Goal: Task Accomplishment & Management: Manage account settings

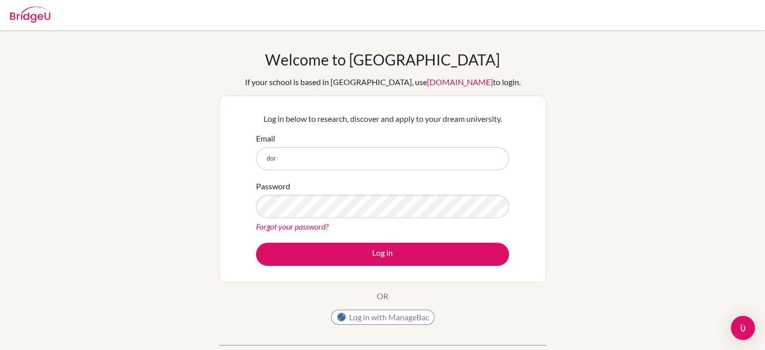
type input "[EMAIL_ADDRESS][DOMAIN_NAME]"
click at [385, 220] on div "Forgot your password?" at bounding box center [382, 226] width 253 height 12
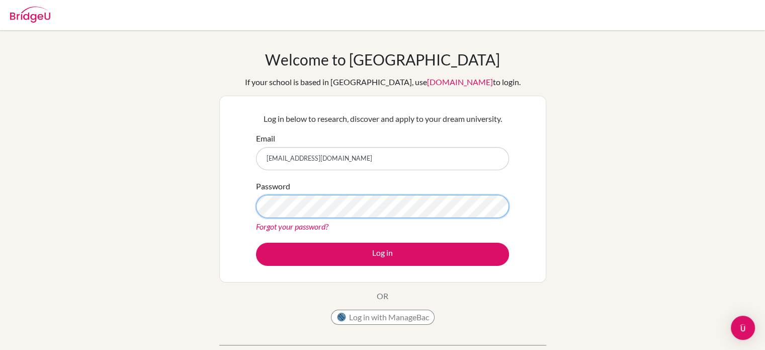
click at [256, 243] on button "Log in" at bounding box center [382, 254] width 253 height 23
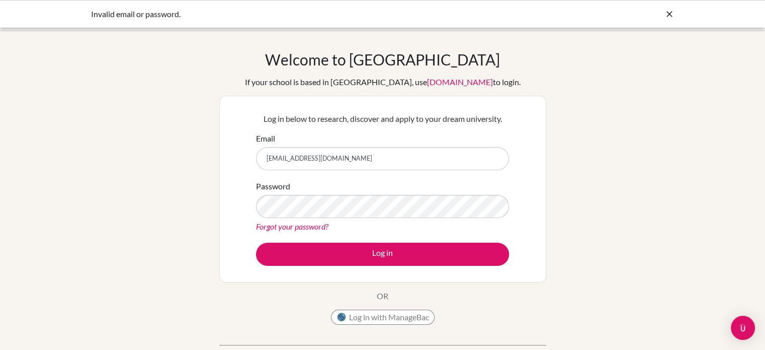
type input "[EMAIL_ADDRESS][DOMAIN_NAME]"
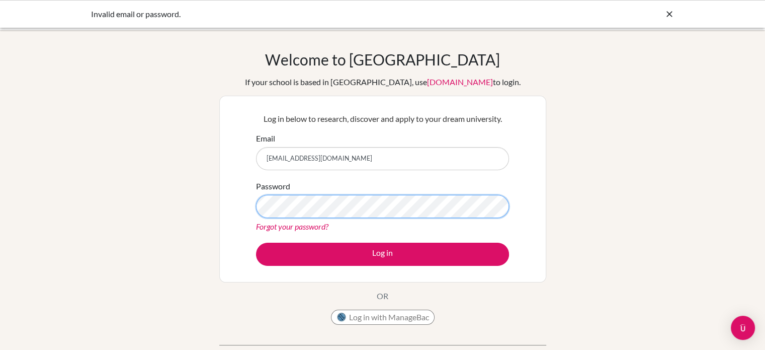
click at [256, 243] on button "Log in" at bounding box center [382, 254] width 253 height 23
